Goal: Task Accomplishment & Management: Use online tool/utility

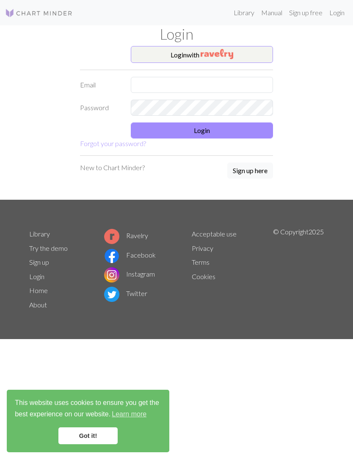
click at [231, 52] on img "button" at bounding box center [216, 54] width 33 height 10
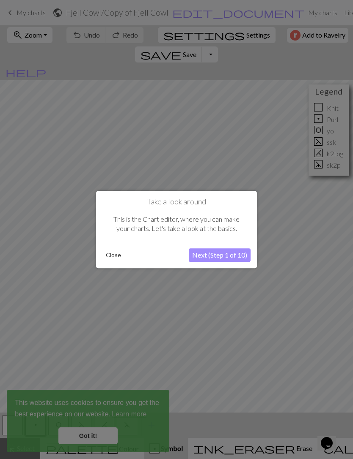
click at [120, 250] on button "Close" at bounding box center [113, 255] width 22 height 13
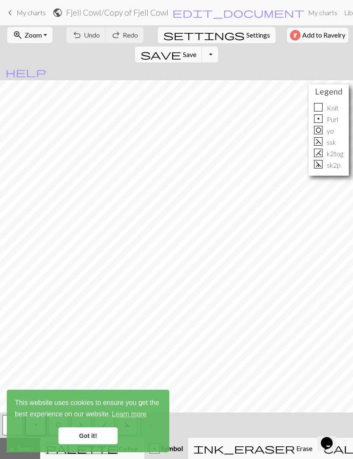
click at [94, 435] on link "Got it!" at bounding box center [87, 436] width 59 height 17
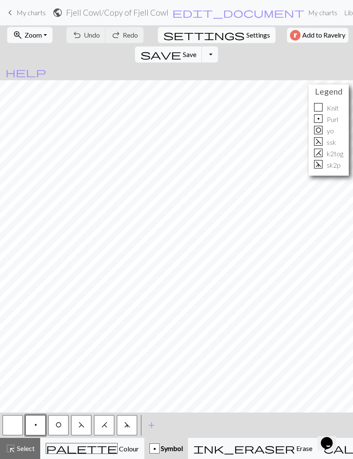
click at [246, 33] on span "Settings" at bounding box center [258, 35] width 24 height 10
select select "aran"
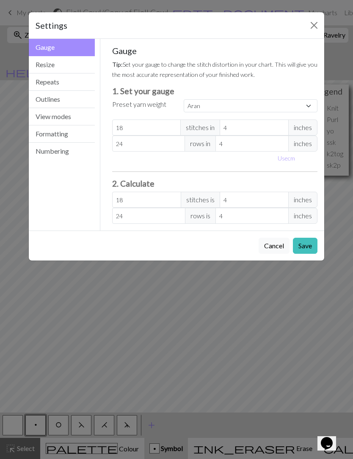
click at [51, 137] on button "Formatting" at bounding box center [62, 134] width 66 height 17
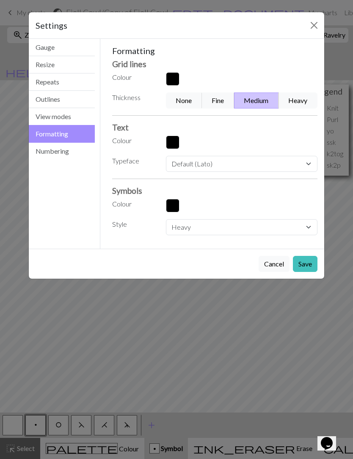
click at [69, 151] on button "Numbering" at bounding box center [62, 151] width 66 height 17
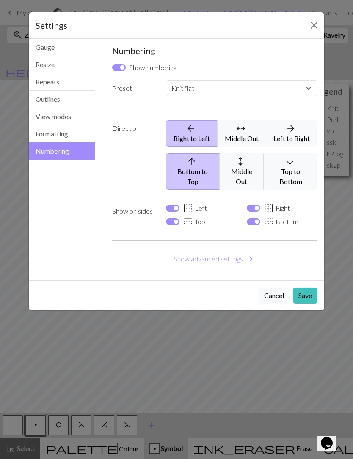
click at [239, 251] on button "Show advanced settings chevron_right" at bounding box center [214, 259] width 205 height 16
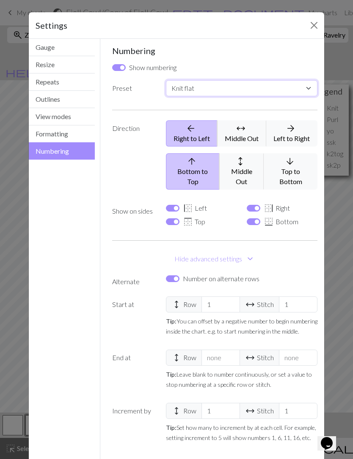
click at [306, 87] on select "Custom Knit flat Knit in the round Lace knitting Cross stitch" at bounding box center [241, 88] width 151 height 16
select select "round"
checkbox input "false"
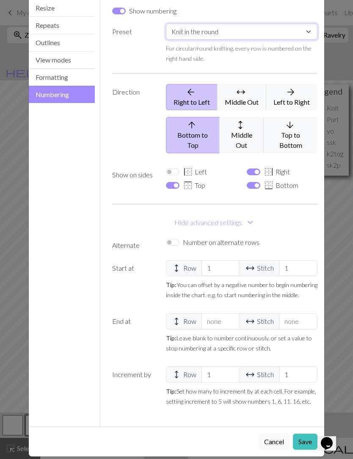
scroll to position [56, 0]
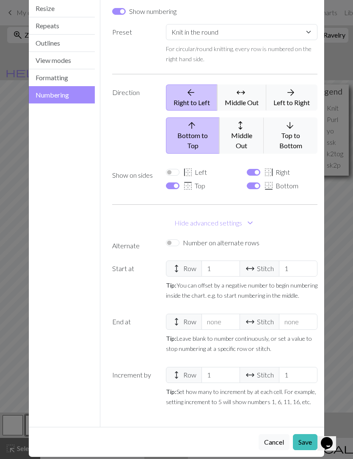
click at [77, 44] on button "Outlines" at bounding box center [62, 43] width 66 height 17
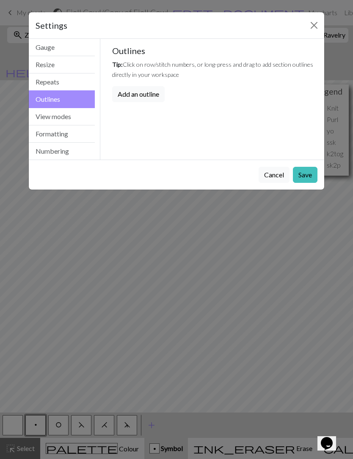
click at [306, 173] on button "Save" at bounding box center [304, 175] width 25 height 16
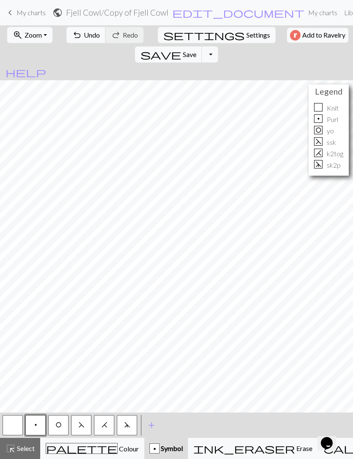
click at [196, 50] on span "Save" at bounding box center [190, 54] width 14 height 8
click at [218, 46] on button "Toggle Dropdown" at bounding box center [210, 54] width 16 height 16
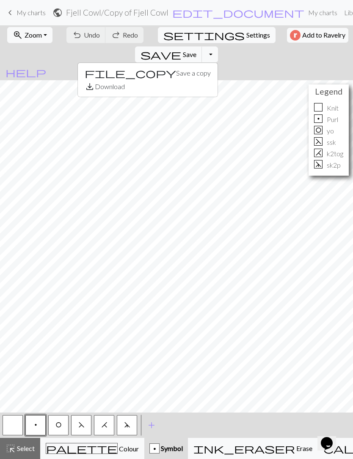
click at [217, 80] on button "save_alt Download" at bounding box center [147, 87] width 139 height 14
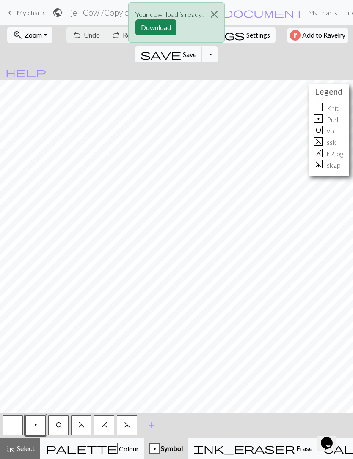
click at [164, 27] on button "Download" at bounding box center [155, 27] width 41 height 16
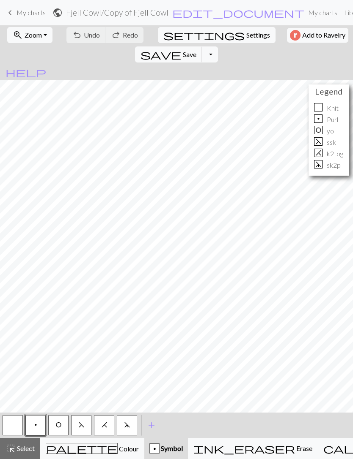
click at [218, 46] on button "Toggle Dropdown" at bounding box center [210, 54] width 16 height 16
click at [217, 66] on button "file_copy Save a copy" at bounding box center [147, 73] width 139 height 14
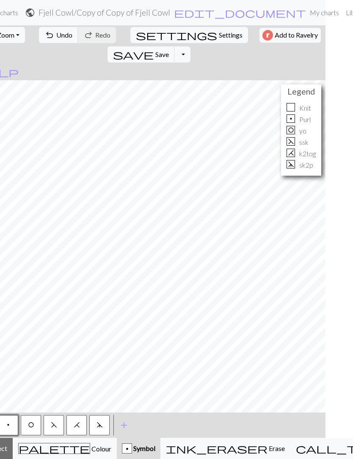
scroll to position [0, 33]
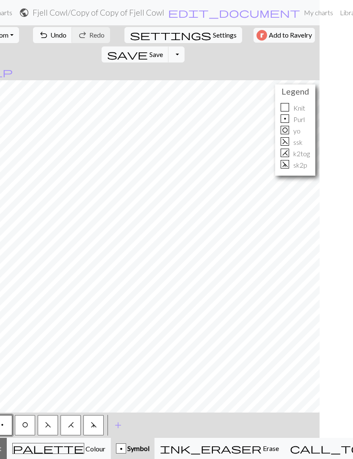
click at [184, 46] on button "Toggle Dropdown" at bounding box center [176, 54] width 16 height 16
